Goal: Task Accomplishment & Management: Manage account settings

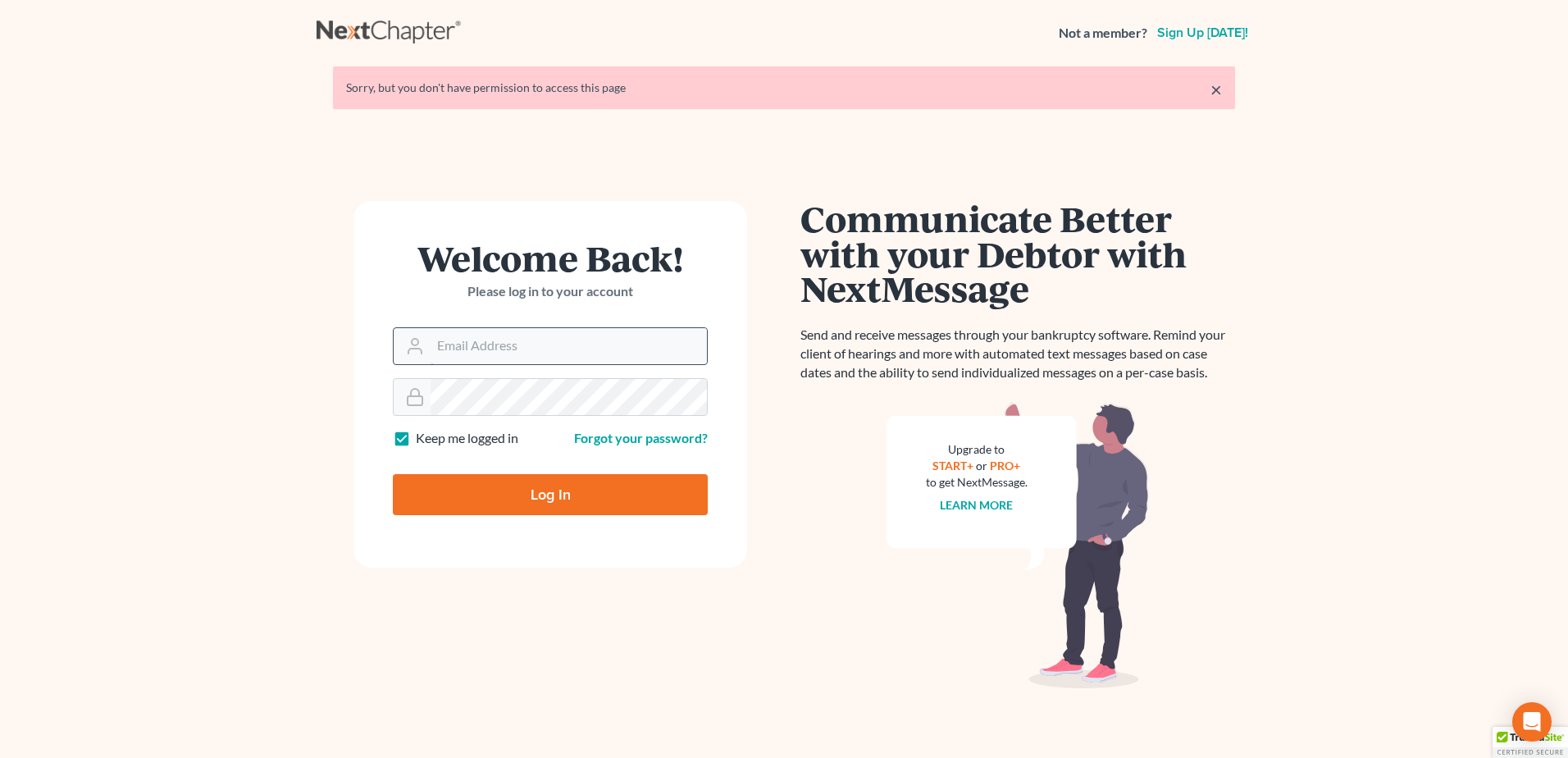
click at [577, 351] on input "Email Address" at bounding box center [568, 346] width 277 height 36
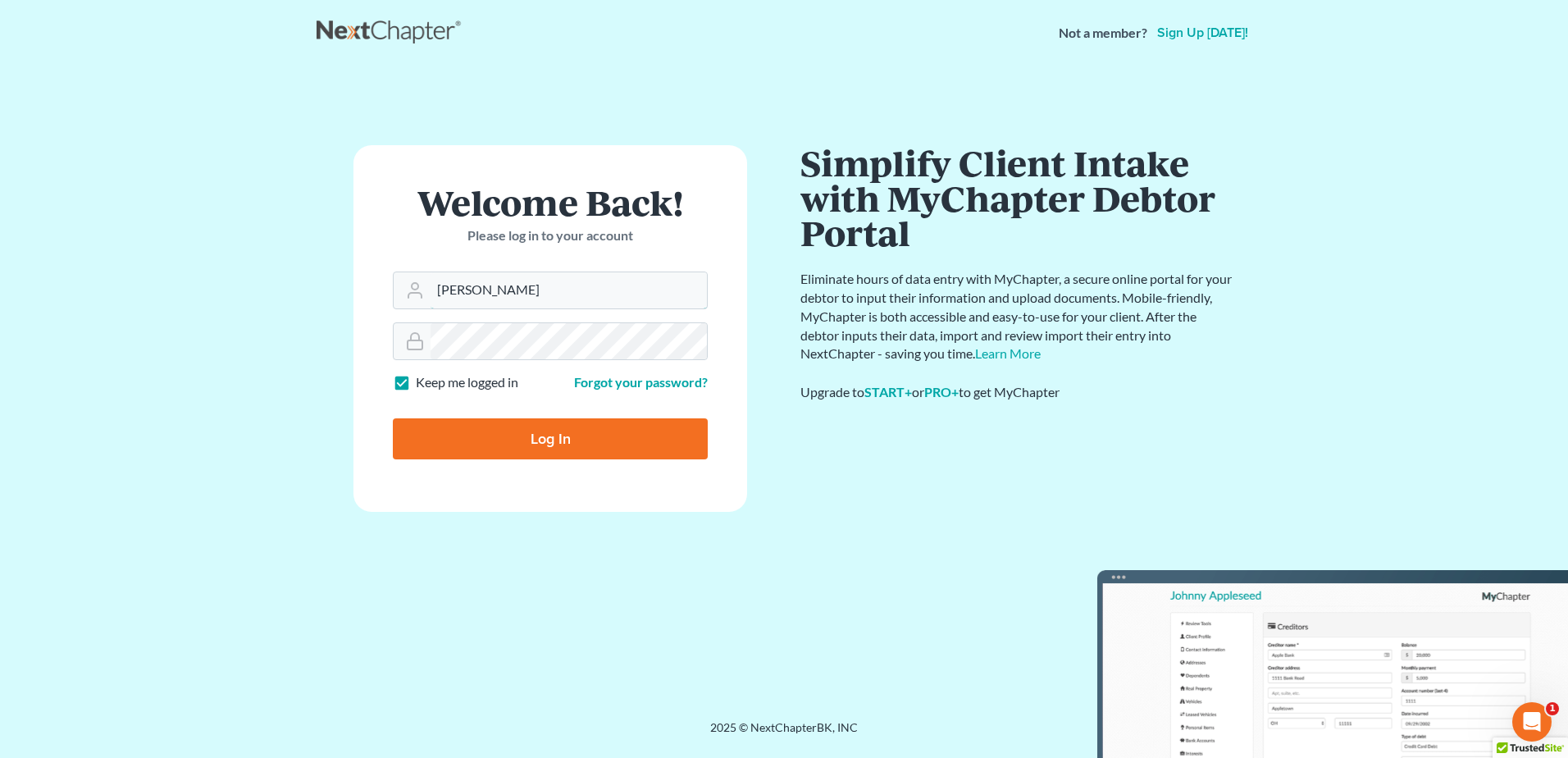
type input "[PERSON_NAME][EMAIL_ADDRESS][DOMAIN_NAME]"
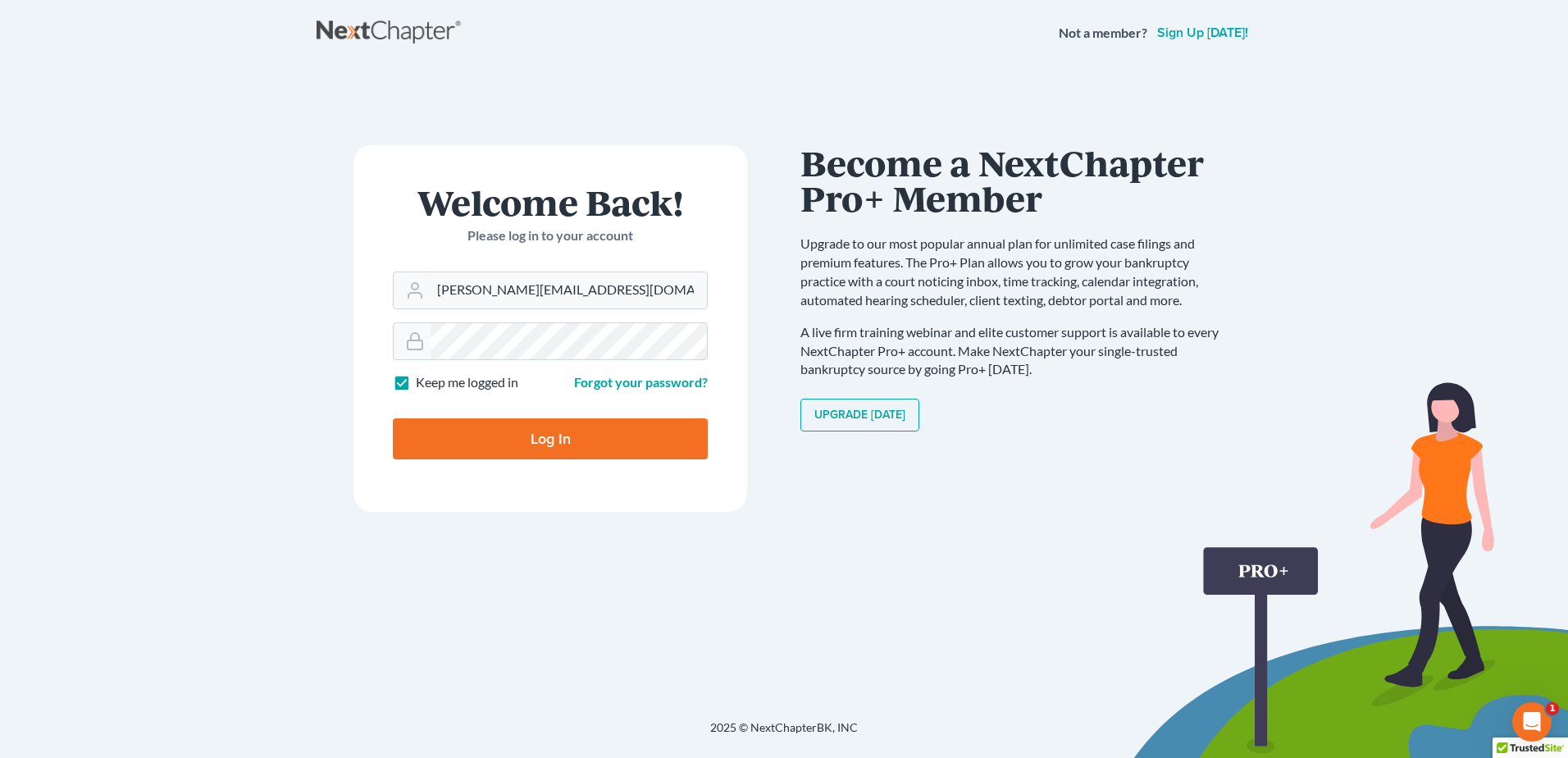
click at [542, 444] on input "Log In" at bounding box center [550, 439] width 315 height 41
type input "Thinking..."
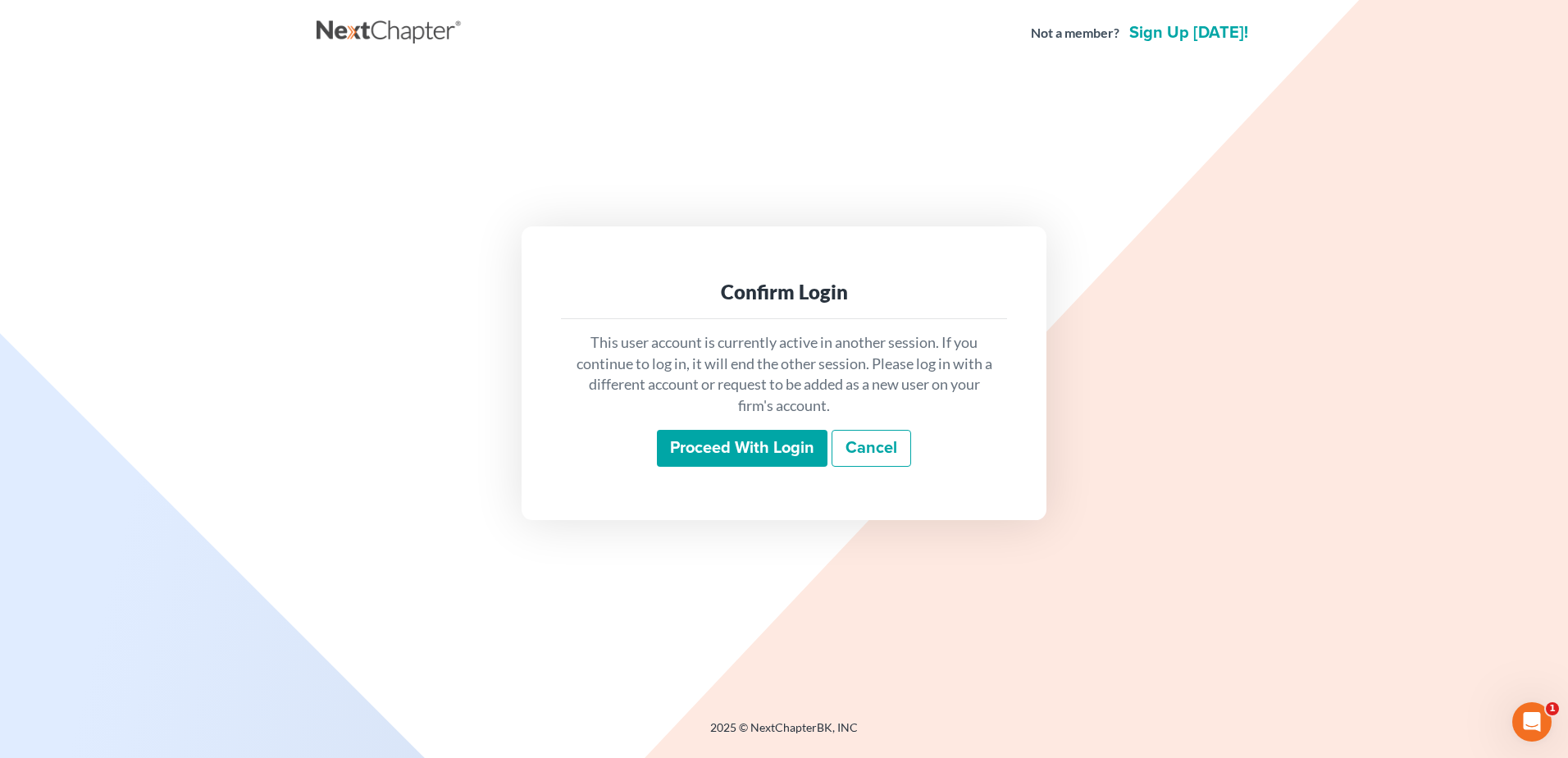
click at [707, 453] on input "Proceed with login" at bounding box center [742, 448] width 171 height 38
